Goal: Find specific page/section: Locate a particular part of the current website

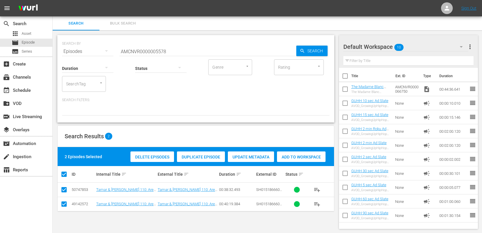
click at [178, 54] on input "AMCNVR0000005578" at bounding box center [207, 51] width 177 height 14
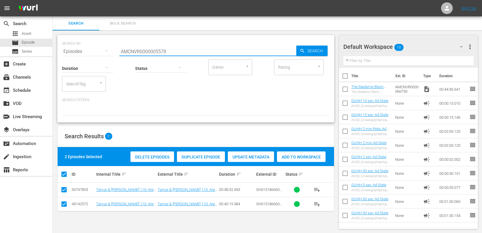
click at [177, 54] on input "AMCNVR0000005578" at bounding box center [207, 51] width 177 height 14
click at [29, 32] on span "Asset" at bounding box center [27, 34] width 10 height 6
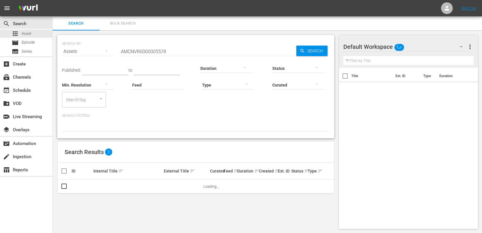
click at [169, 50] on input "AMCNVR0000005578" at bounding box center [207, 51] width 177 height 14
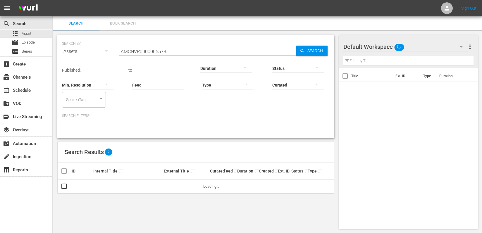
click at [169, 50] on input "AMCNVR0000005578" at bounding box center [207, 51] width 177 height 14
paste input "37094"
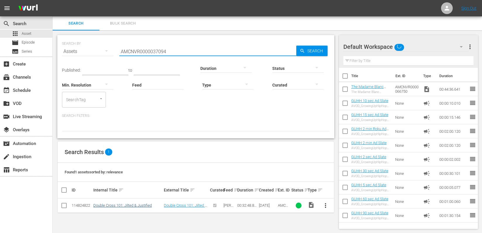
type input "AMCNVR0000037094"
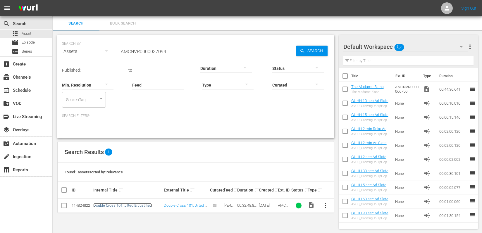
click at [130, 203] on link "Double Cross 101: Jilted & Justified" at bounding box center [122, 205] width 59 height 4
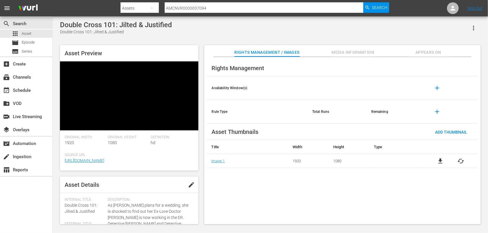
click at [369, 52] on span "Media Information" at bounding box center [353, 52] width 44 height 7
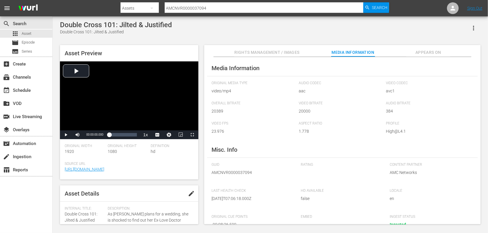
click at [190, 192] on span "edit" at bounding box center [191, 193] width 7 height 7
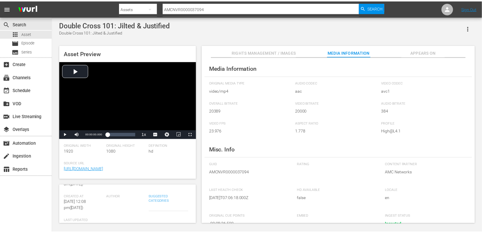
scroll to position [156, 0]
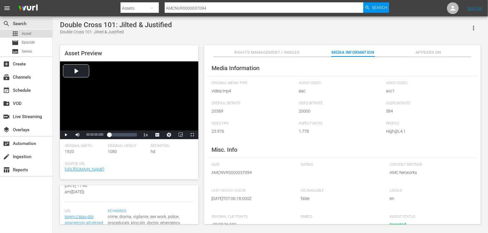
click at [33, 31] on div "apps Asset" at bounding box center [26, 34] width 52 height 8
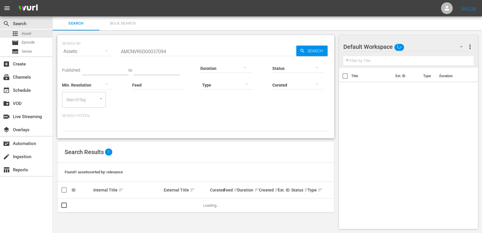
click at [157, 53] on input "AMCNVR0000037094" at bounding box center [207, 51] width 177 height 14
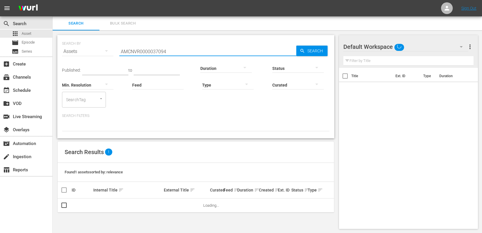
click at [157, 53] on input "AMCNVR0000037094" at bounding box center [207, 51] width 177 height 14
paste input "6985"
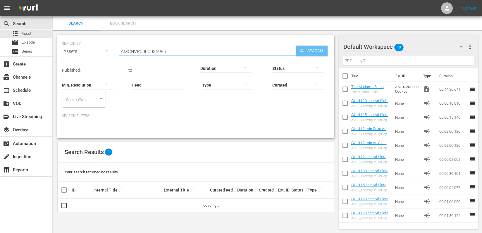
click at [305, 48] on span "Search" at bounding box center [316, 51] width 23 height 11
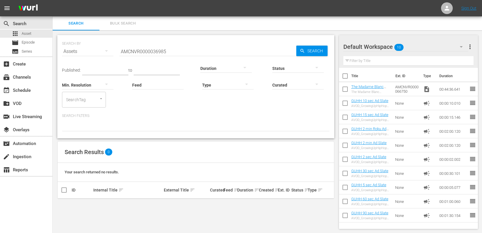
drag, startPoint x: 435, startPoint y: 36, endPoint x: 426, endPoint y: 37, distance: 8.8
click at [435, 36] on div "Default Workspace 10 Default more_vert" at bounding box center [408, 44] width 130 height 19
click at [192, 49] on input "AMCNVR0000036985" at bounding box center [207, 51] width 177 height 14
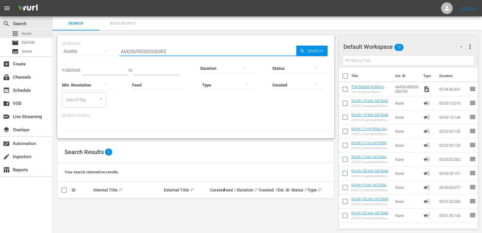
click at [192, 49] on input "AMCNVR0000036985" at bounding box center [207, 51] width 177 height 14
paste input "text"
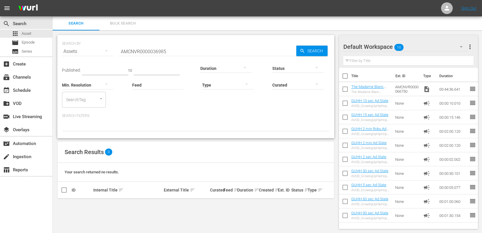
click at [405, 32] on div "Default Workspace 10 Default more_vert Filter by Title Title Ext. ID Type Durat…" at bounding box center [410, 131] width 143 height 203
click at [215, 58] on div "Duration" at bounding box center [225, 64] width 51 height 21
click at [213, 54] on div "Duration" at bounding box center [225, 64] width 51 height 21
click at [170, 49] on input "AMCNVR0000036985" at bounding box center [207, 51] width 177 height 14
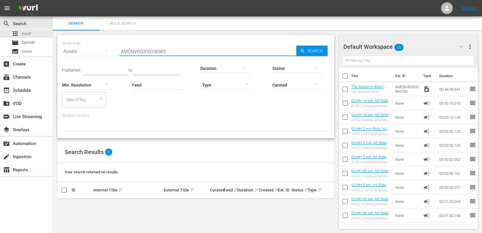
click at [170, 49] on input "AMCNVR0000036985" at bounding box center [207, 51] width 177 height 14
paste input "7094"
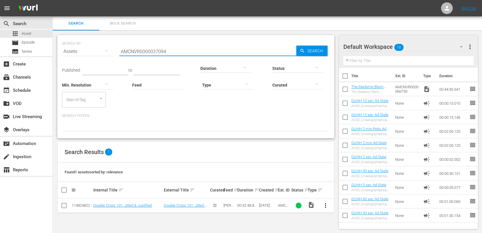
type input "AMCNVR0000037094"
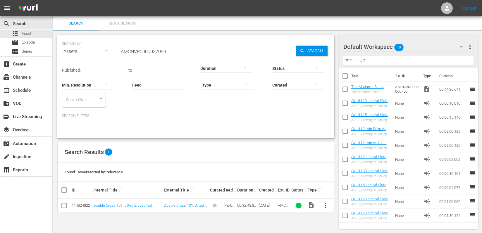
click at [429, 49] on div "Default Workspace 10" at bounding box center [405, 47] width 125 height 16
